Goal: Task Accomplishment & Management: Use online tool/utility

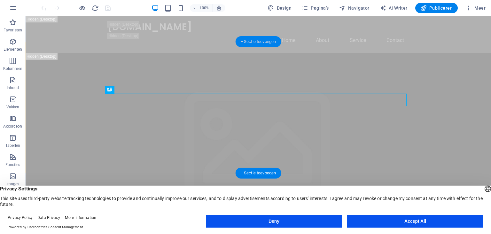
click at [264, 42] on div "+ Sectie toevoegen" at bounding box center [259, 41] width 46 height 11
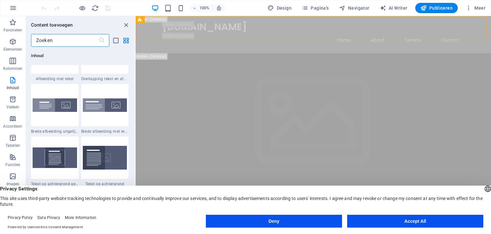
scroll to position [1259, 0]
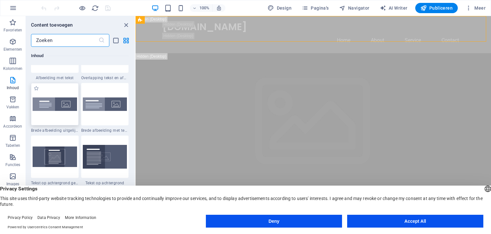
click at [59, 108] on img at bounding box center [55, 103] width 44 height 13
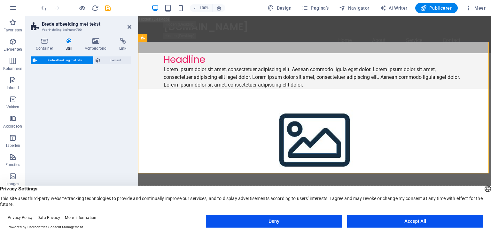
click at [58, 105] on div "Brede afbeelding met tekst Element" at bounding box center [81, 137] width 101 height 162
select select "%"
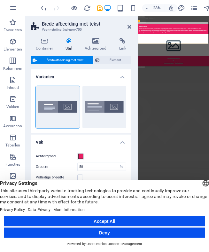
drag, startPoint x: 28, startPoint y: 5, endPoint x: -23, endPoint y: 0, distance: 51.1
click at [0, 0] on html "[DOMAIN_NAME] Home Favorieten Elementen Kolommen Inhoud Vakken Accordeon Tabell…" at bounding box center [104, 126] width 209 height 252
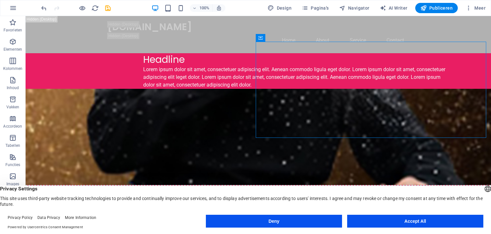
drag, startPoint x: 275, startPoint y: 58, endPoint x: 389, endPoint y: 107, distance: 123.8
click at [389, 107] on div "Sleep content hierheen of Elementen toevoegen Klembord plakken" at bounding box center [259, 159] width 466 height 141
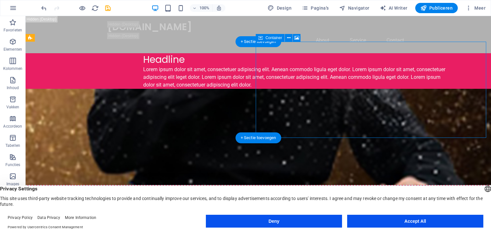
drag, startPoint x: 367, startPoint y: 51, endPoint x: 365, endPoint y: 79, distance: 27.9
click at [365, 185] on div "Sleep content hierheen of Elementen toevoegen Klembord plakken" at bounding box center [259, 207] width 466 height 45
drag, startPoint x: 348, startPoint y: 74, endPoint x: 344, endPoint y: 101, distance: 27.2
click at [344, 101] on div "Sleep content hierheen of Elementen toevoegen Klembord plakken" at bounding box center [259, 159] width 466 height 141
click at [159, 89] on div "Lorem ipsum dolor sit amet, consectetuer adipiscing elit. Aenean commodo ligula…" at bounding box center [296, 77] width 307 height 23
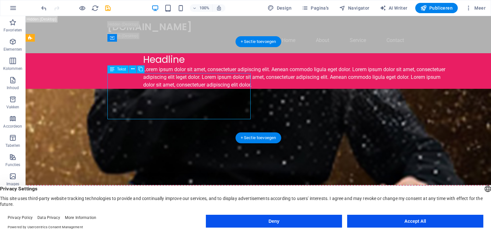
drag, startPoint x: 159, startPoint y: 115, endPoint x: 112, endPoint y: 75, distance: 61.1
click at [143, 75] on div "Lorem ipsum dolor sit amet, consectetuer adipiscing elit. Aenean commodo ligula…" at bounding box center [296, 77] width 307 height 23
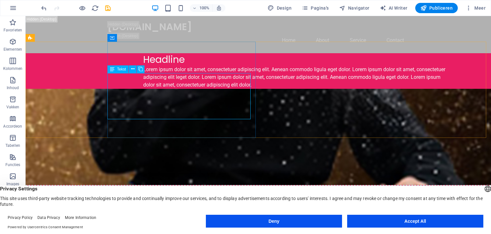
click at [121, 70] on span "Tekst" at bounding box center [121, 69] width 9 height 4
click at [111, 69] on icon at bounding box center [112, 69] width 4 height 8
click at [281, 9] on span "Design" at bounding box center [280, 8] width 24 height 6
select select "px"
select select "200"
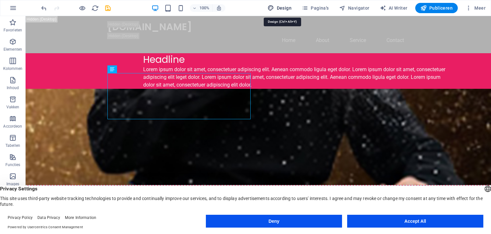
select select "px"
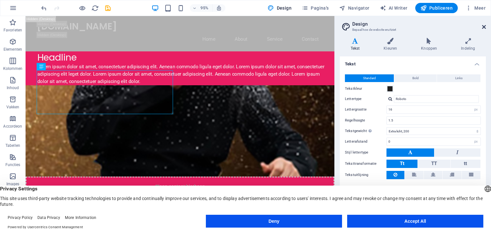
click at [485, 26] on icon at bounding box center [484, 26] width 4 height 5
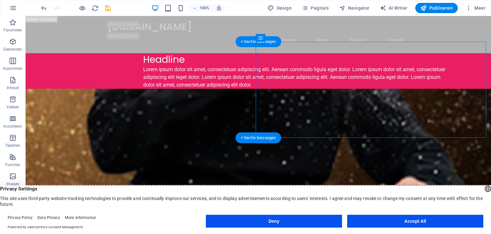
drag, startPoint x: 407, startPoint y: 57, endPoint x: 392, endPoint y: 131, distance: 76.0
click at [392, 131] on div "Sleep content hierheen of Elementen toevoegen Klembord plakken" at bounding box center [259, 159] width 466 height 141
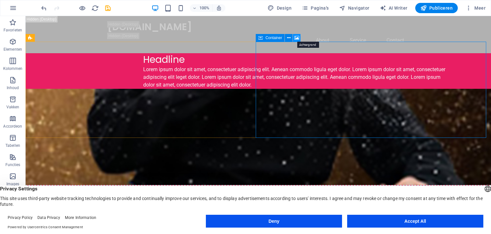
click at [298, 37] on icon at bounding box center [297, 38] width 5 height 7
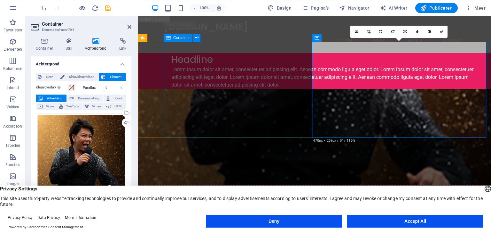
click at [274, 55] on div "Headline Lorem ipsum dolor sit amet, consectetuer adipiscing elit. Aenean commo…" at bounding box center [328, 71] width 328 height 36
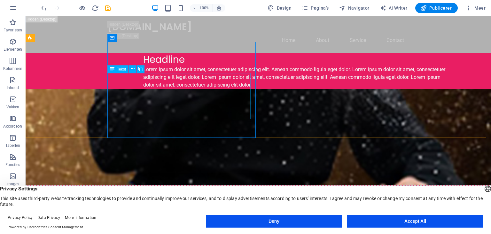
click at [121, 69] on span "Tekst" at bounding box center [121, 69] width 9 height 4
click at [132, 67] on icon at bounding box center [133, 69] width 4 height 7
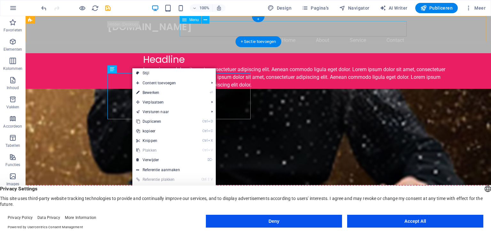
click at [197, 33] on nav "Home About Service Contact" at bounding box center [258, 40] width 302 height 15
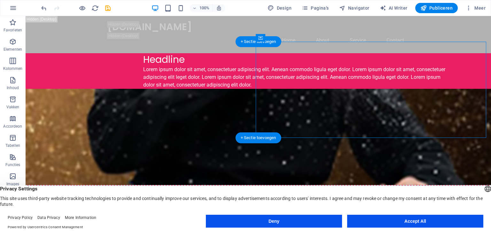
drag, startPoint x: 363, startPoint y: 53, endPoint x: 354, endPoint y: 94, distance: 42.2
click at [354, 94] on div "Sleep content hierheen of Elementen toevoegen Klembord plakken" at bounding box center [259, 159] width 466 height 141
drag, startPoint x: 353, startPoint y: 74, endPoint x: 343, endPoint y: 141, distance: 68.3
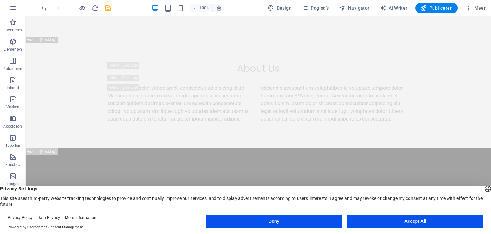
scroll to position [8, 0]
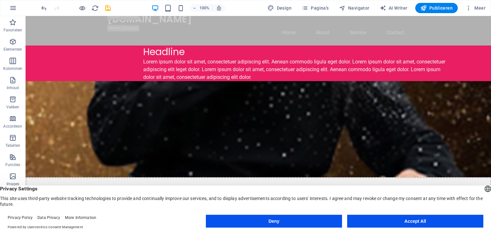
click at [491, 13] on header "100% Design Pagina's Navigator AI Writer Publiceren Meer" at bounding box center [245, 8] width 491 height 16
drag, startPoint x: 50, startPoint y: 151, endPoint x: 36, endPoint y: 159, distance: 15.8
click at [35, 146] on figure at bounding box center [259, 129] width 466 height 96
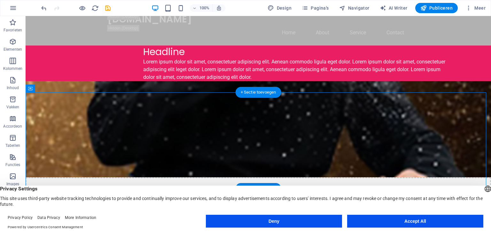
drag, startPoint x: 34, startPoint y: 135, endPoint x: 31, endPoint y: 166, distance: 30.9
click at [31, 166] on div "Sleep content hierheen of Elementen toevoegen Klembord plakken" at bounding box center [259, 151] width 466 height 141
click at [29, 156] on figure at bounding box center [259, 129] width 466 height 96
drag, startPoint x: 26, startPoint y: 136, endPoint x: 29, endPoint y: 159, distance: 23.3
click at [29, 159] on div "Sleep content hierheen of Elementen toevoegen Klembord plakken" at bounding box center [259, 151] width 466 height 141
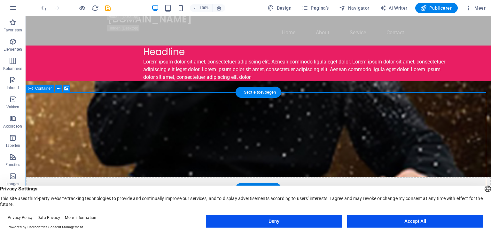
click at [395, 177] on div "Sleep content hierheen of Elementen toevoegen Klembord plakken" at bounding box center [259, 199] width 466 height 45
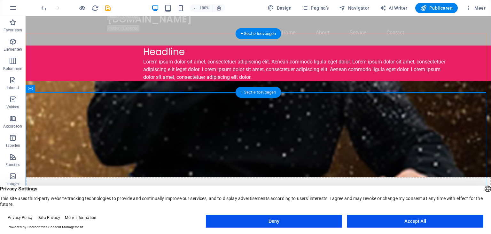
click at [263, 92] on div "+ Sectie toevoegen" at bounding box center [259, 92] width 46 height 11
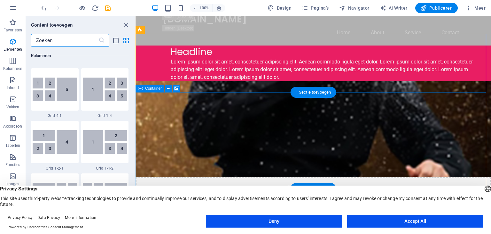
scroll to position [1119, 0]
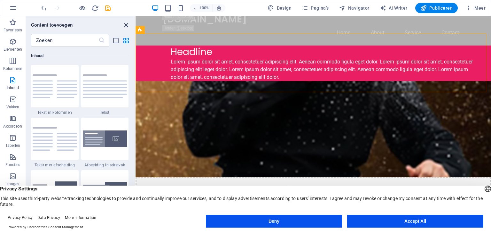
click at [126, 26] on icon "close panel" at bounding box center [126, 24] width 7 height 7
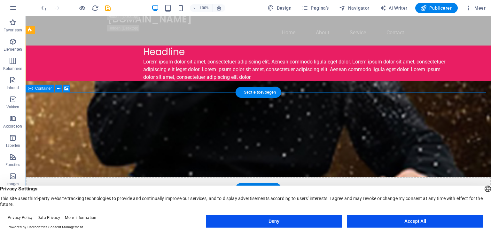
click at [397, 177] on div "Sleep content hierheen of Elementen toevoegen Klembord plakken" at bounding box center [259, 199] width 466 height 45
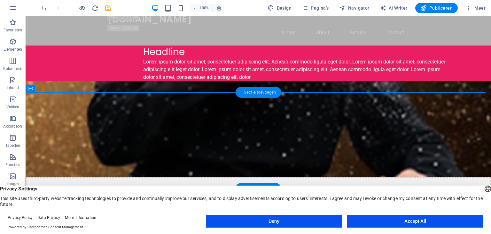
click at [257, 91] on div "+ Sectie toevoegen" at bounding box center [259, 92] width 46 height 11
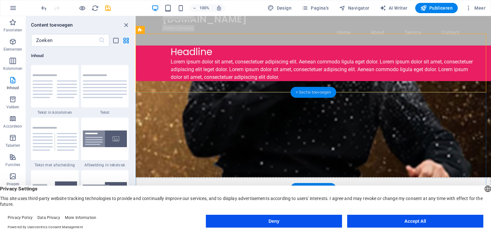
click at [308, 90] on div "+ Sectie toevoegen" at bounding box center [314, 92] width 46 height 11
click at [126, 25] on icon "close panel" at bounding box center [126, 24] width 7 height 7
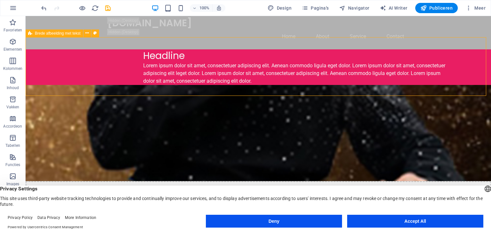
scroll to position [0, 0]
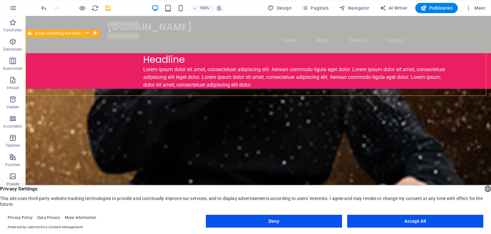
drag, startPoint x: 56, startPoint y: 48, endPoint x: 29, endPoint y: 29, distance: 32.4
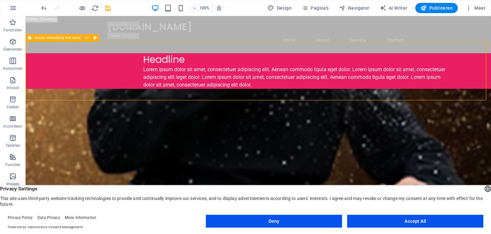
click at [59, 37] on span "Brede afbeelding met tekst" at bounding box center [58, 38] width 46 height 4
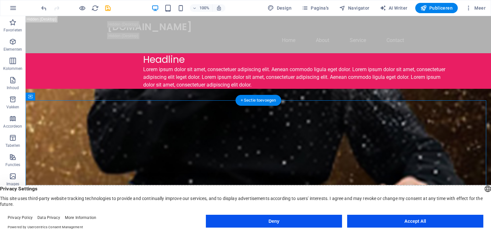
click at [323, 185] on div "Sleep content hierheen of Elementen toevoegen Klembord plakken" at bounding box center [259, 207] width 466 height 45
click at [30, 21] on icon at bounding box center [30, 20] width 4 height 8
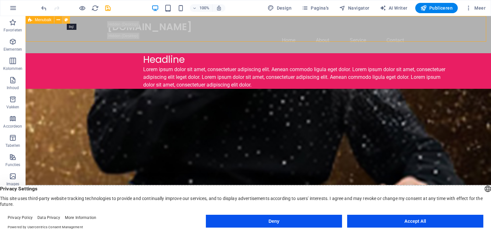
click at [67, 20] on icon at bounding box center [67, 20] width 4 height 7
select select "rem"
select select "preset-menu-v2-home-logo-nav-h1-image-text-menu"
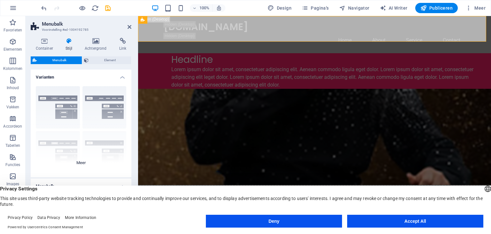
click at [69, 111] on div "Rand Gecentreerd Standaard Vast [PERSON_NAME] Trigger Breed XXL" at bounding box center [81, 129] width 101 height 96
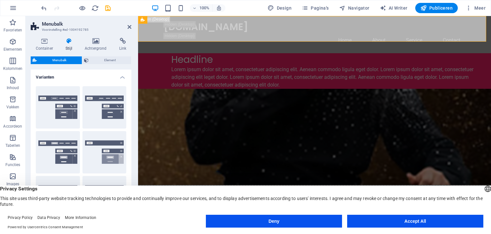
click at [69, 111] on button "Rand" at bounding box center [58, 107] width 44 height 42
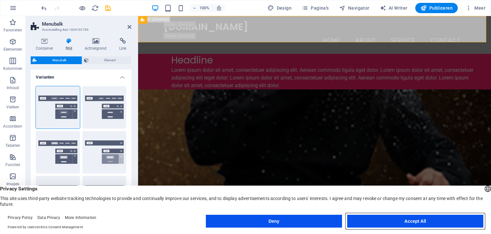
click at [414, 218] on button "Accept All" at bounding box center [415, 220] width 136 height 13
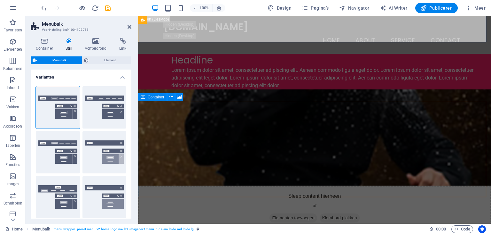
click at [324, 185] on div "Sleep content hierheen of Elementen toevoegen Klembord plakken" at bounding box center [314, 207] width 353 height 45
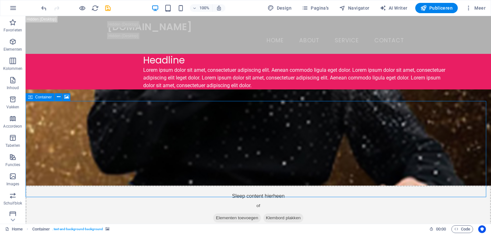
click at [42, 99] on span "Container" at bounding box center [43, 97] width 17 height 4
click at [57, 96] on icon at bounding box center [59, 96] width 4 height 7
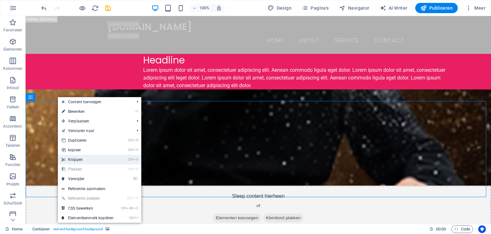
click at [84, 159] on link "Ctrl X Knippen" at bounding box center [87, 159] width 59 height 10
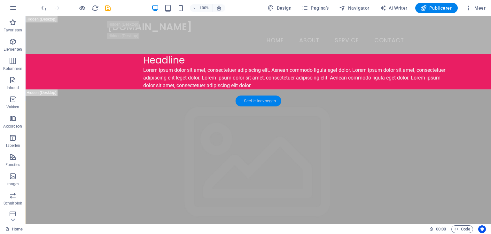
click at [270, 99] on div "+ Sectie toevoegen" at bounding box center [259, 100] width 46 height 11
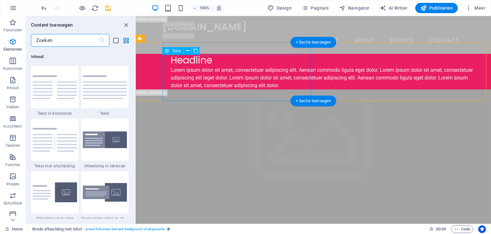
scroll to position [1119, 0]
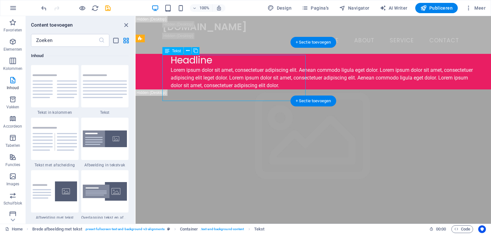
drag, startPoint x: 214, startPoint y: 96, endPoint x: 169, endPoint y: 70, distance: 51.9
click at [171, 70] on div "Lorem ipsum dolor sit amet, consectetuer adipiscing elit. Aenean commodo ligula…" at bounding box center [324, 77] width 307 height 23
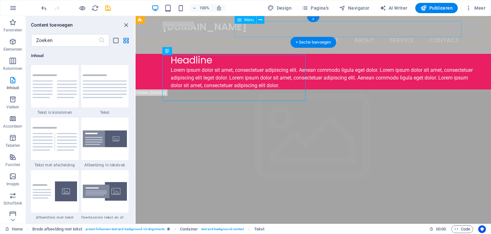
click at [330, 33] on nav "Home About Service Contact" at bounding box center [313, 41] width 302 height 16
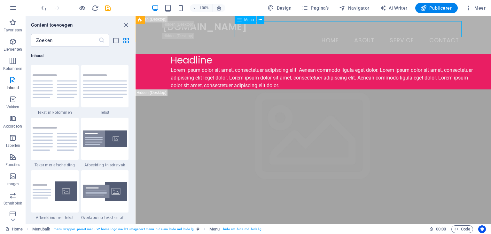
click at [250, 19] on span "Menu" at bounding box center [249, 20] width 10 height 4
select select
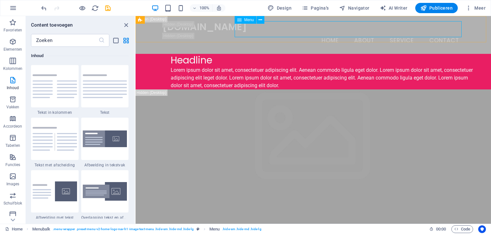
select select
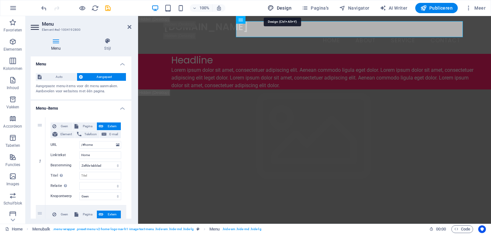
click at [285, 8] on span "Design" at bounding box center [280, 8] width 24 height 6
select select "px"
select select "200"
select select "px"
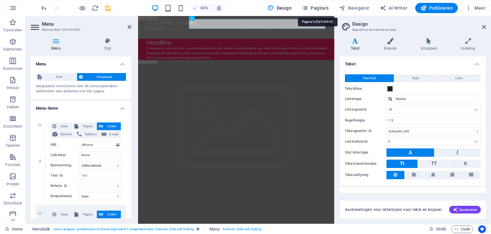
click at [320, 9] on span "Pagina's" at bounding box center [315, 8] width 27 height 6
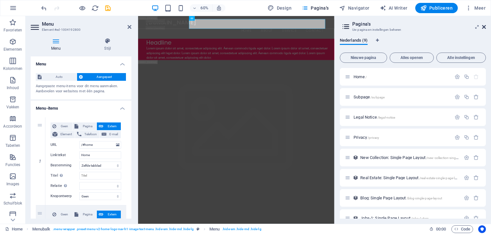
click at [484, 28] on icon at bounding box center [484, 26] width 4 height 5
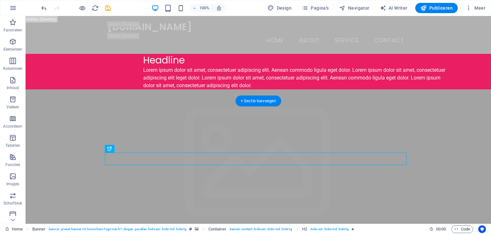
drag, startPoint x: 142, startPoint y: 165, endPoint x: 116, endPoint y: 162, distance: 26.0
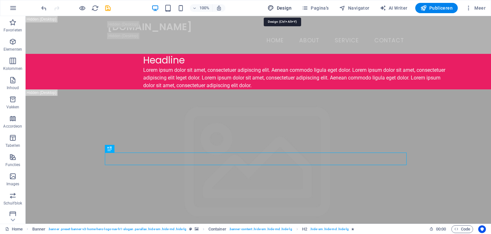
click at [288, 8] on span "Design" at bounding box center [280, 8] width 24 height 6
select select "px"
select select "200"
select select "px"
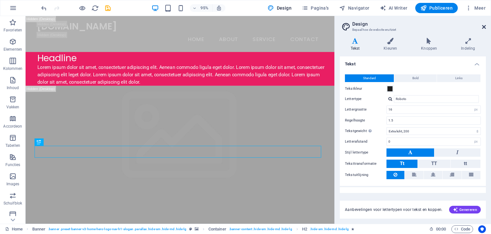
click at [485, 25] on icon at bounding box center [484, 26] width 4 height 5
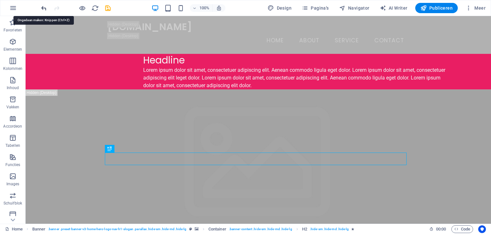
click at [44, 8] on icon "undo" at bounding box center [43, 7] width 7 height 7
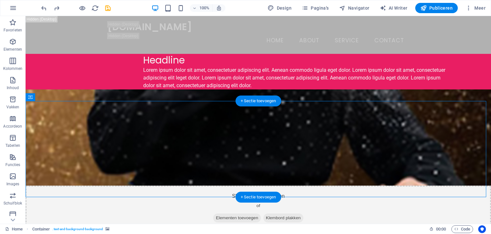
drag, startPoint x: 266, startPoint y: 130, endPoint x: 281, endPoint y: 157, distance: 30.9
click at [270, 160] on div "Sleep content hierheen of Elementen toevoegen Klembord plakken" at bounding box center [259, 159] width 466 height 141
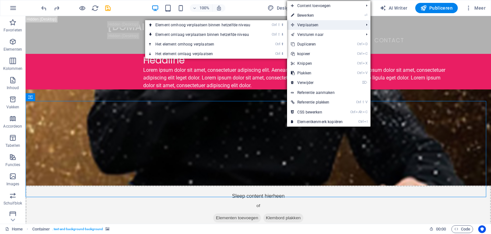
click at [323, 26] on span "Verplaatsen" at bounding box center [324, 25] width 74 height 10
click at [204, 51] on link "Ctrl ⬇ Het element omlaag verplaatsen" at bounding box center [204, 54] width 118 height 10
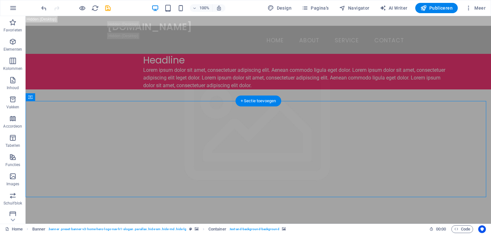
drag, startPoint x: 257, startPoint y: 112, endPoint x: 256, endPoint y: 116, distance: 4.8
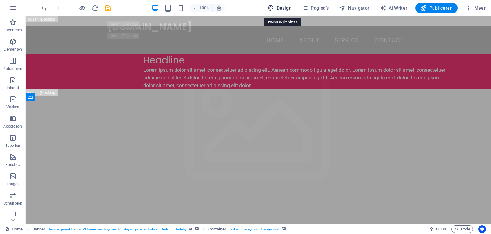
click at [274, 8] on icon "button" at bounding box center [271, 8] width 6 height 6
select select "px"
select select "200"
select select "px"
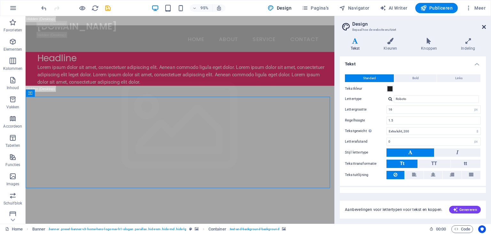
click at [484, 27] on icon at bounding box center [484, 26] width 4 height 5
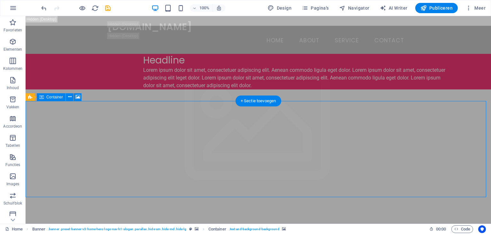
drag, startPoint x: 260, startPoint y: 108, endPoint x: 256, endPoint y: 137, distance: 29.0
click at [54, 99] on span "Container" at bounding box center [54, 97] width 17 height 4
drag, startPoint x: 51, startPoint y: 96, endPoint x: 42, endPoint y: 98, distance: 9.7
click at [42, 98] on div "Container" at bounding box center [51, 97] width 29 height 8
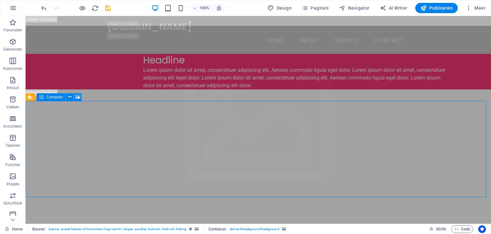
click at [42, 98] on icon at bounding box center [41, 97] width 4 height 8
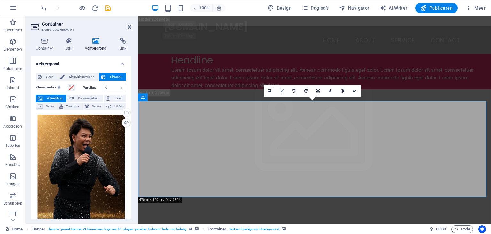
click at [98, 146] on div "Kleuroverlay Plaatst een overlay over de achtergrond om deze in te kleuren Para…" at bounding box center [81, 223] width 91 height 284
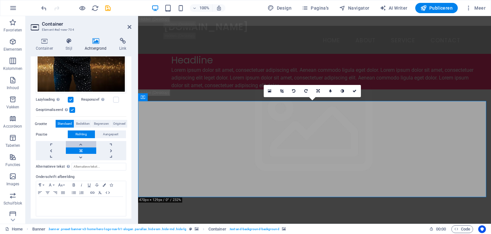
scroll to position [147, 0]
click at [81, 148] on link at bounding box center [81, 151] width 30 height 6
click at [82, 132] on span "Richting" at bounding box center [81, 135] width 12 height 8
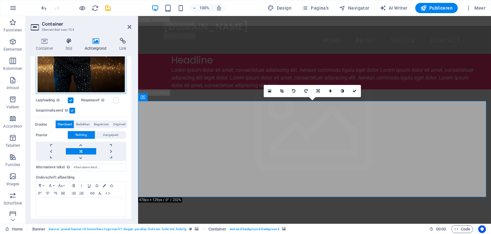
click at [96, 78] on div "Sleep bestanden hierheen, klik om bestanden te kiezen of selecteer bestanden ui…" at bounding box center [81, 29] width 91 height 129
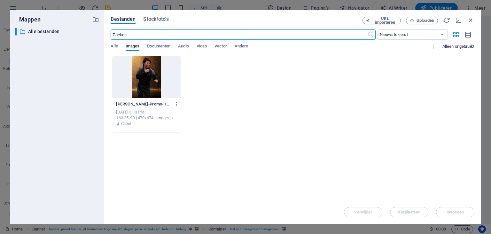
click at [151, 78] on div at bounding box center [146, 77] width 68 height 42
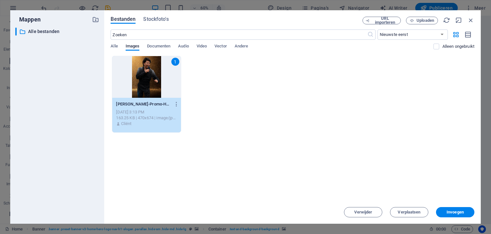
click at [151, 78] on div "1" at bounding box center [146, 77] width 68 height 42
